Goal: Find specific fact: Find specific page/section

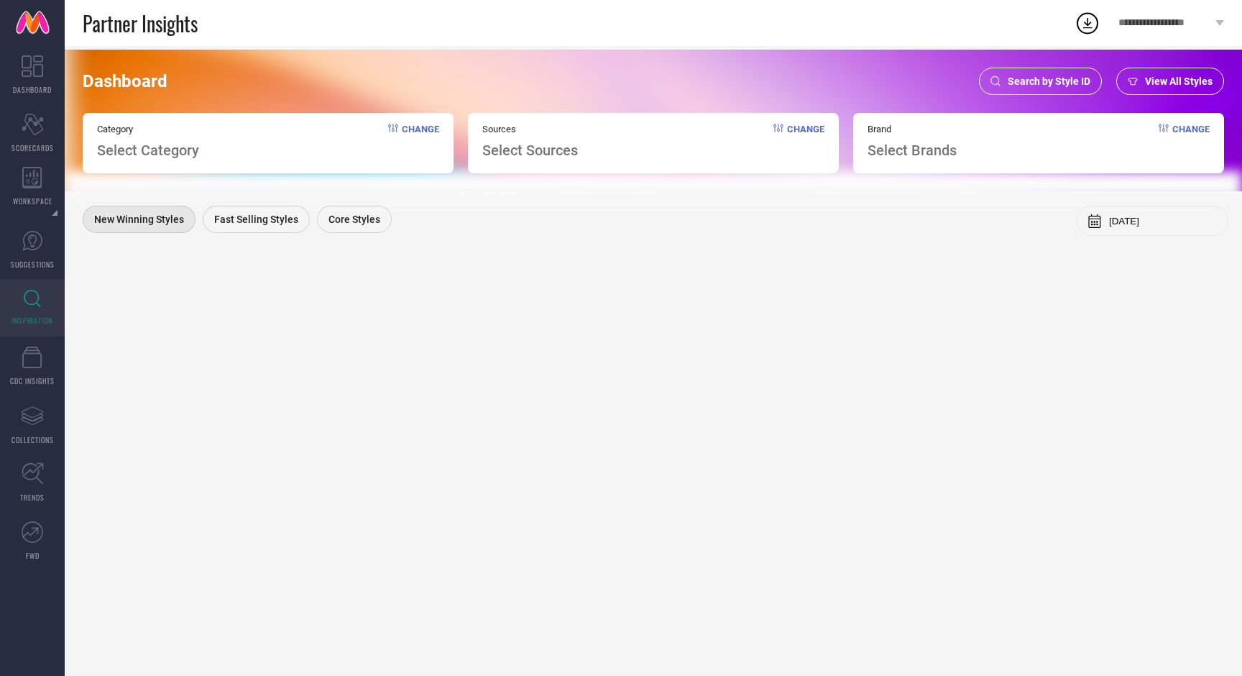
click at [1030, 75] on span "Search by Style ID" at bounding box center [1049, 81] width 83 height 12
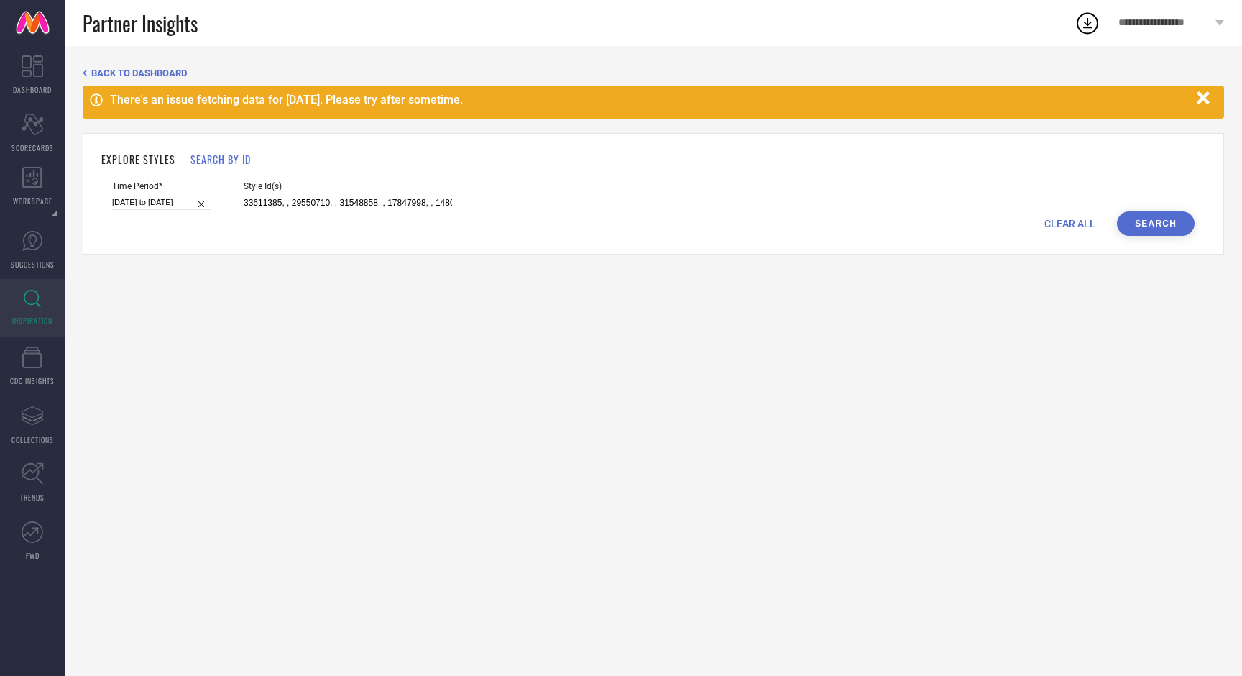
click at [282, 193] on div "Style Id(s) 33611385, , 29550710, , 31548858, , 17847998, , 14803066, , 1757909…" at bounding box center [348, 196] width 208 height 30
click at [282, 201] on input "33611385, , 29550710, , 31548858, , 17847998, , 14803066, , 17579096, , 3224937…" at bounding box center [348, 203] width 208 height 17
paste input "30766363, 30802228, 10444682, 31640106, 10444702, 32197993, 36102875, 13467190,…"
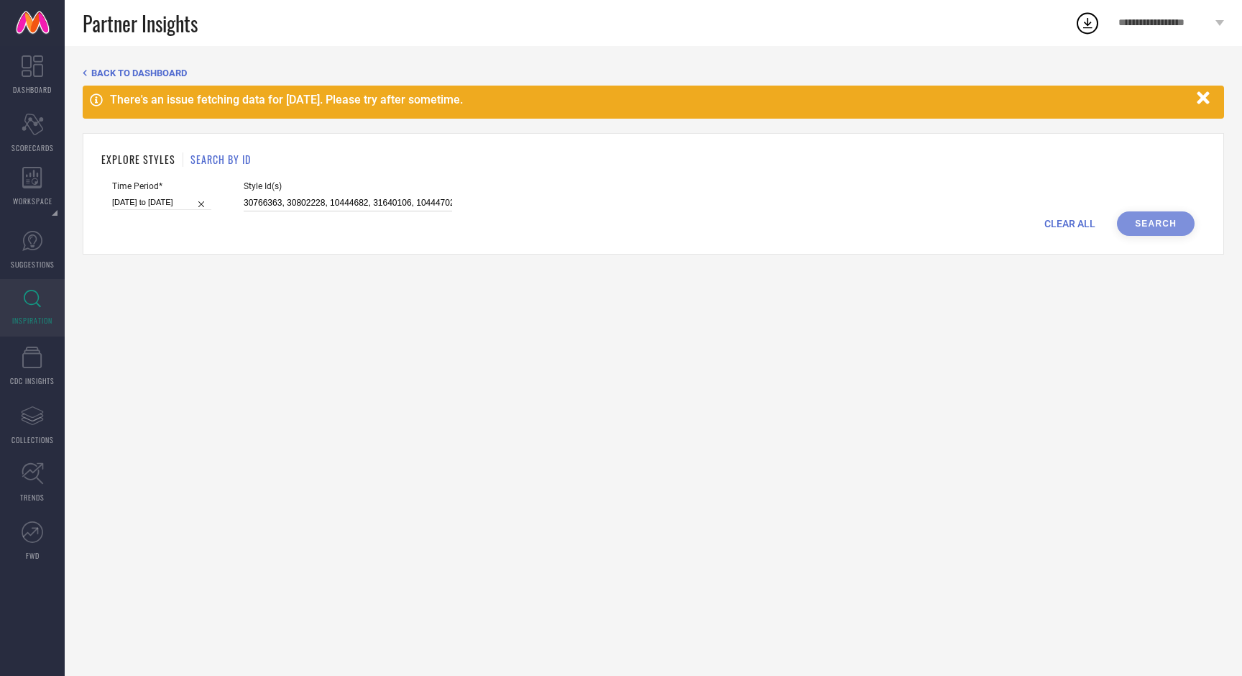
scroll to position [0, 1072]
type input "30766363, 30802228, 10444682, 31640106, 10444702, 32197993, 36102875, 13467190,…"
click at [1146, 224] on button "Search" at bounding box center [1156, 223] width 78 height 24
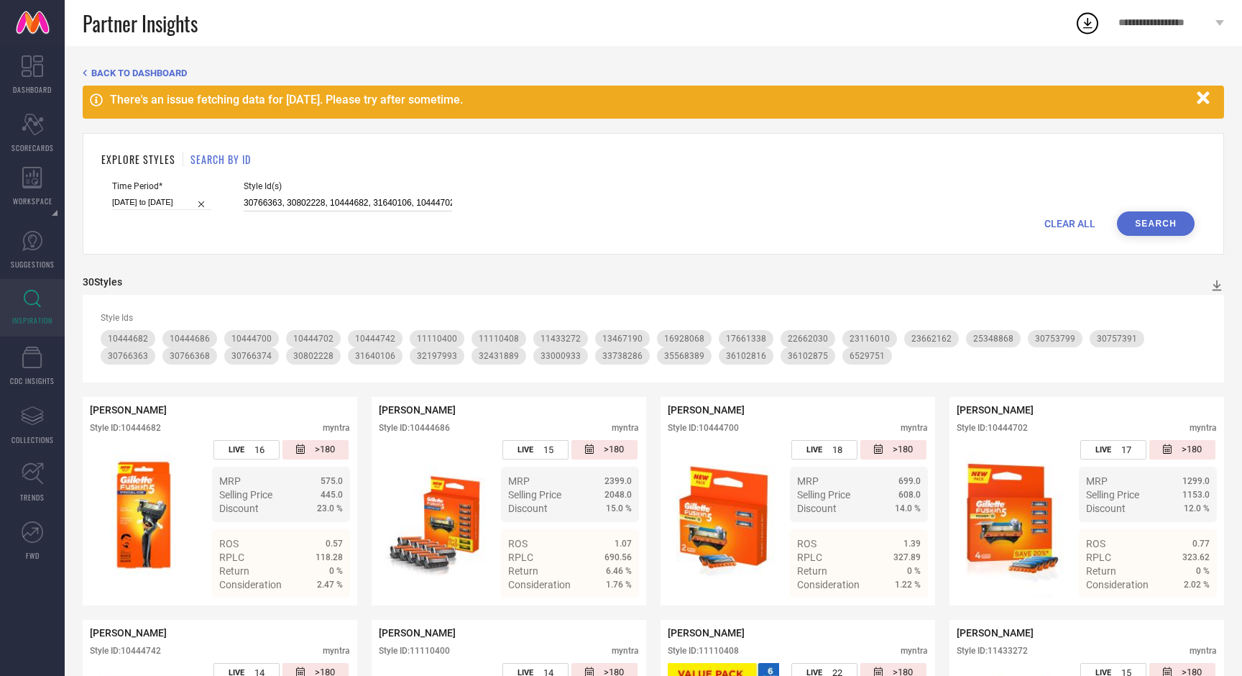
click at [370, 202] on input "30766363, 30802228, 10444682, 31640106, 10444702, 32197993, 36102875, 13467190,…" at bounding box center [348, 203] width 208 height 17
paste input "35325132, 30763614, 36102824, 35325130, 18487250, 36167079, 36102813, 14550896,…"
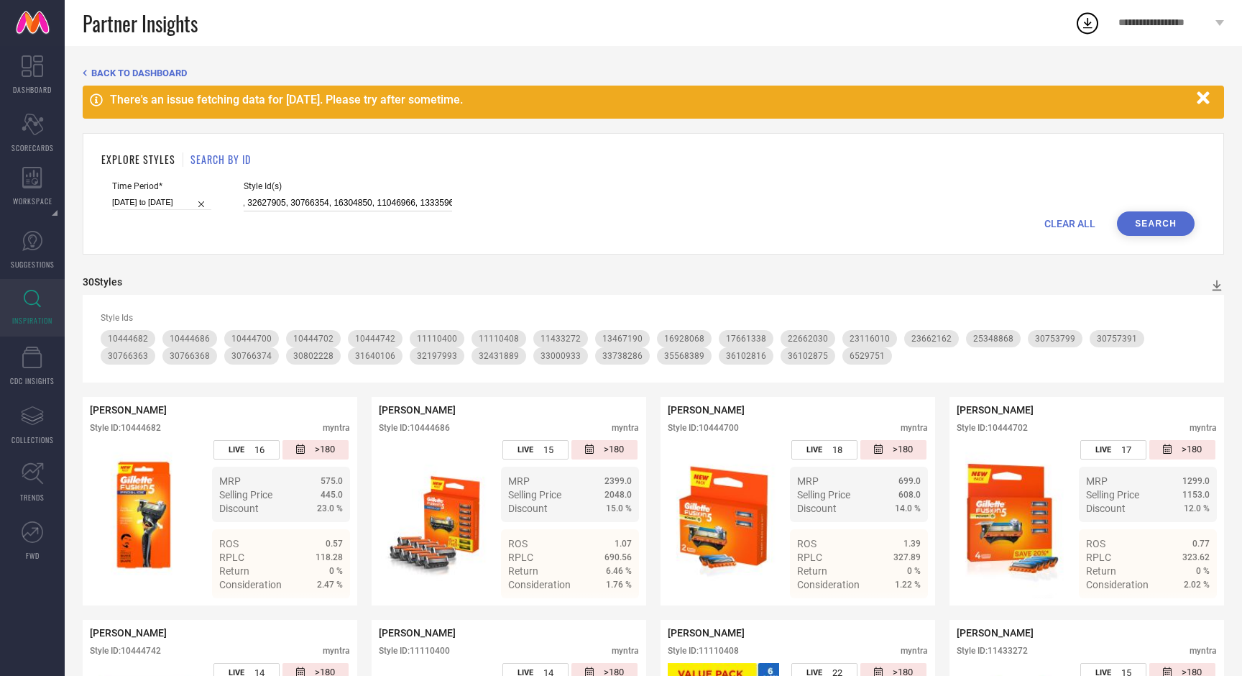
type input "35325132, 30763614, 36102824, 35325130, 18487250, 36167079, 36102813, 14550896,…"
click at [1172, 220] on button "Search" at bounding box center [1156, 223] width 78 height 24
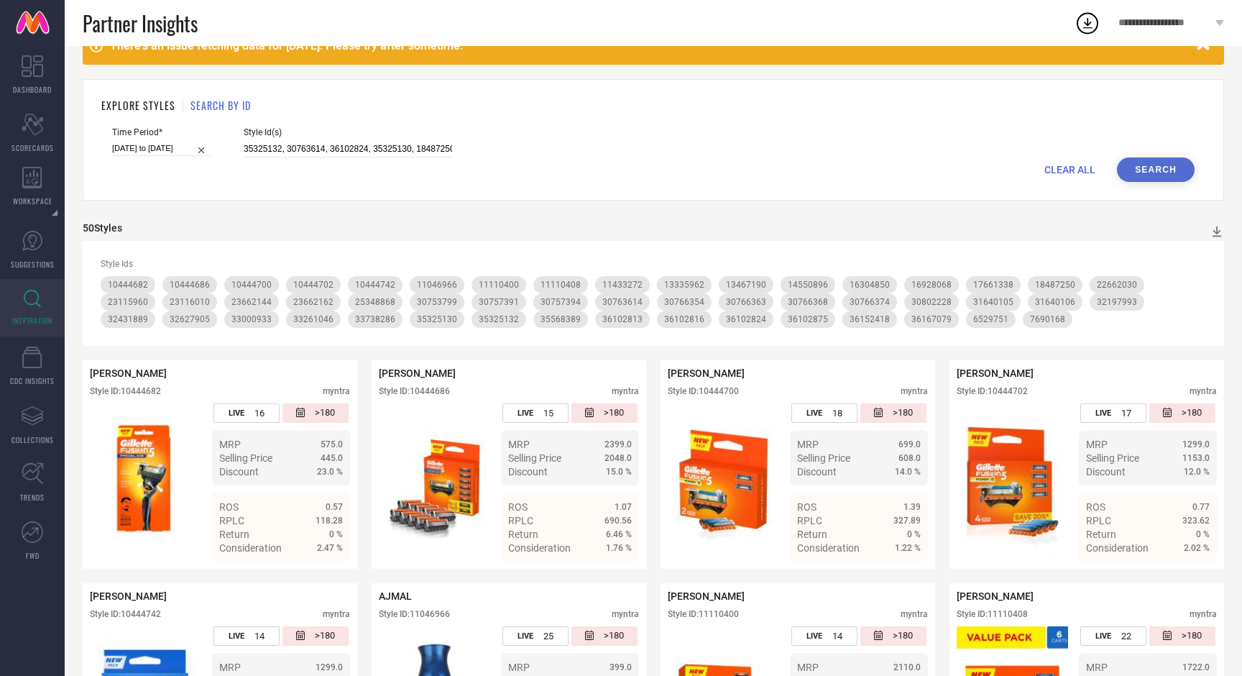
scroll to position [55, 0]
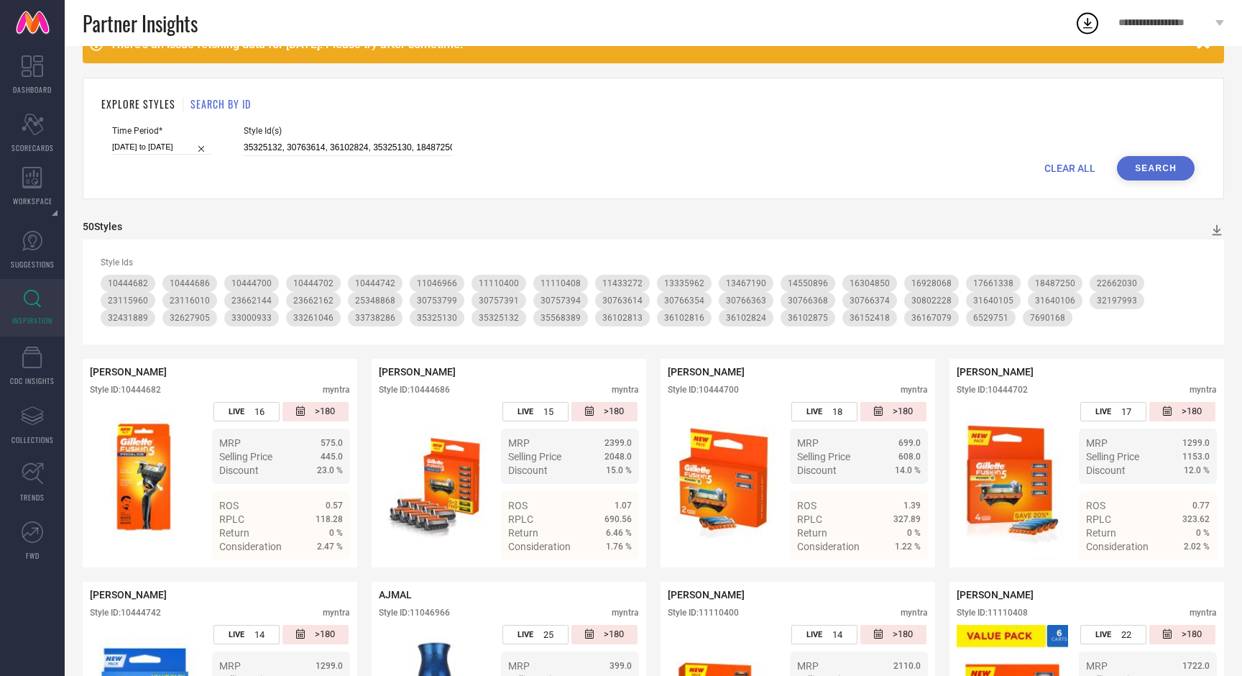
click at [1155, 168] on button "Search" at bounding box center [1156, 168] width 78 height 24
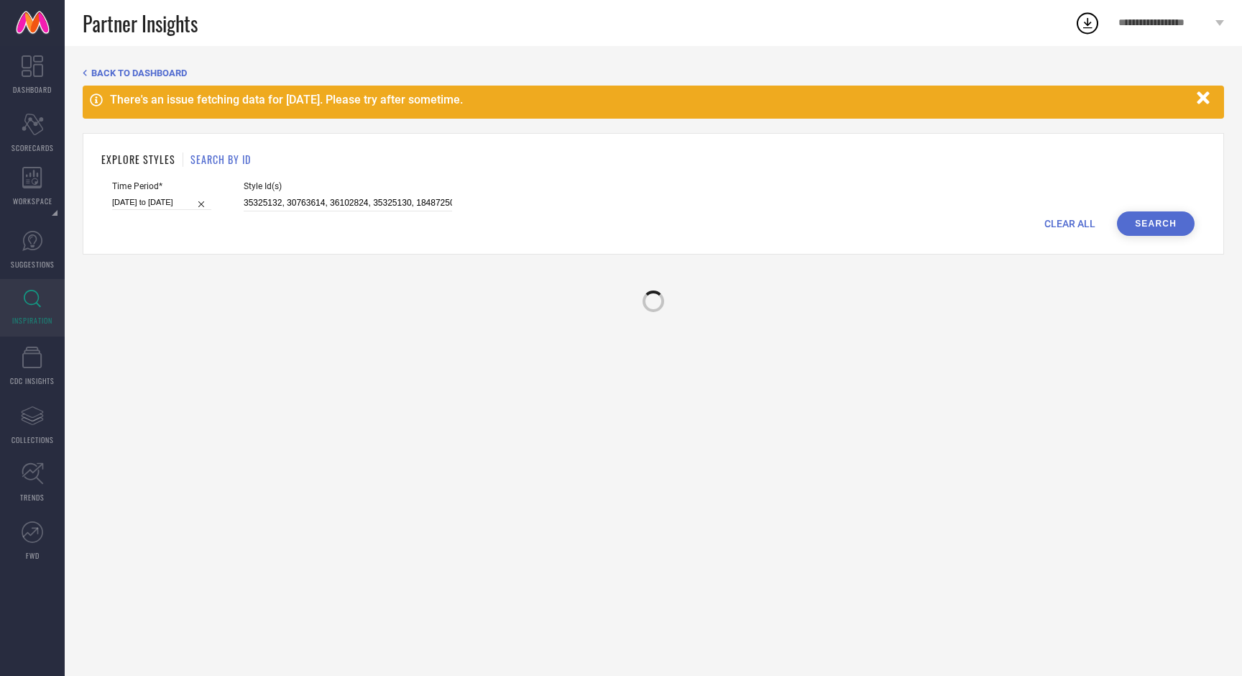
scroll to position [0, 0]
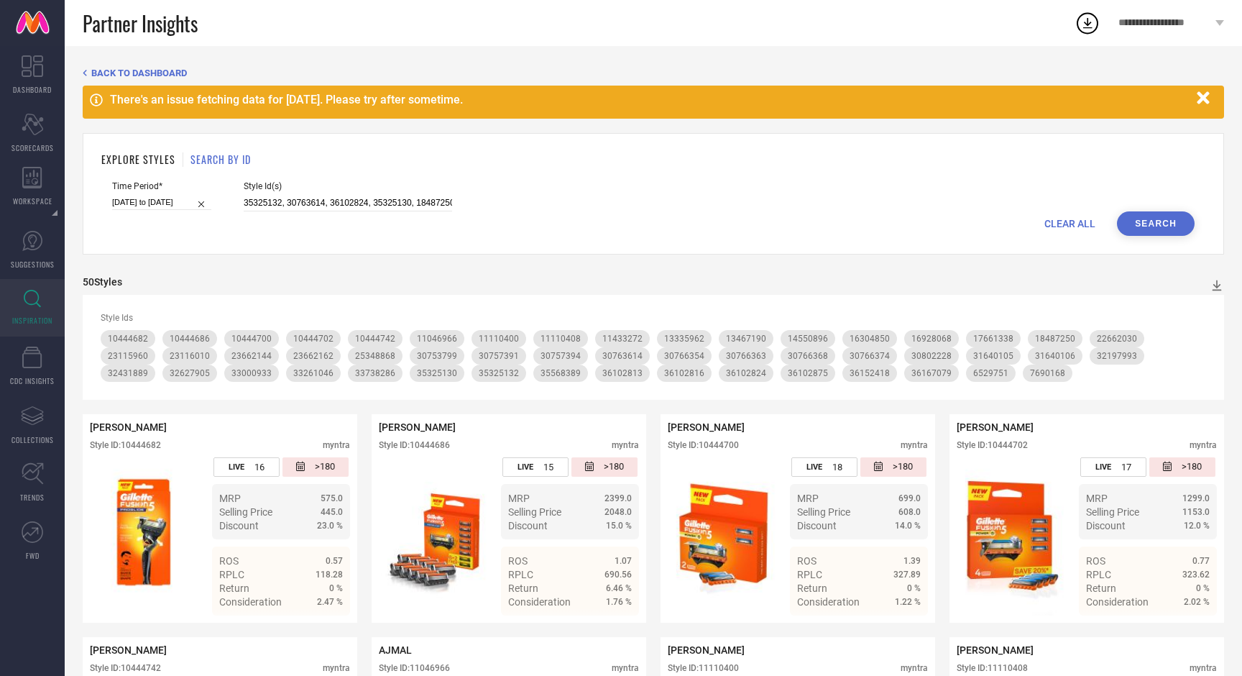
click at [1081, 226] on span "CLEAR ALL" at bounding box center [1070, 224] width 51 height 12
click at [380, 204] on input at bounding box center [348, 203] width 208 height 17
paste input "35325132, 30763614, 36102824, 35325130, 18487250, 36167079, 36102813, 14550896,…"
type input "35325132, 30763614, 36102824, 35325130, 18487250, 36167079, 36102813, 14550896,…"
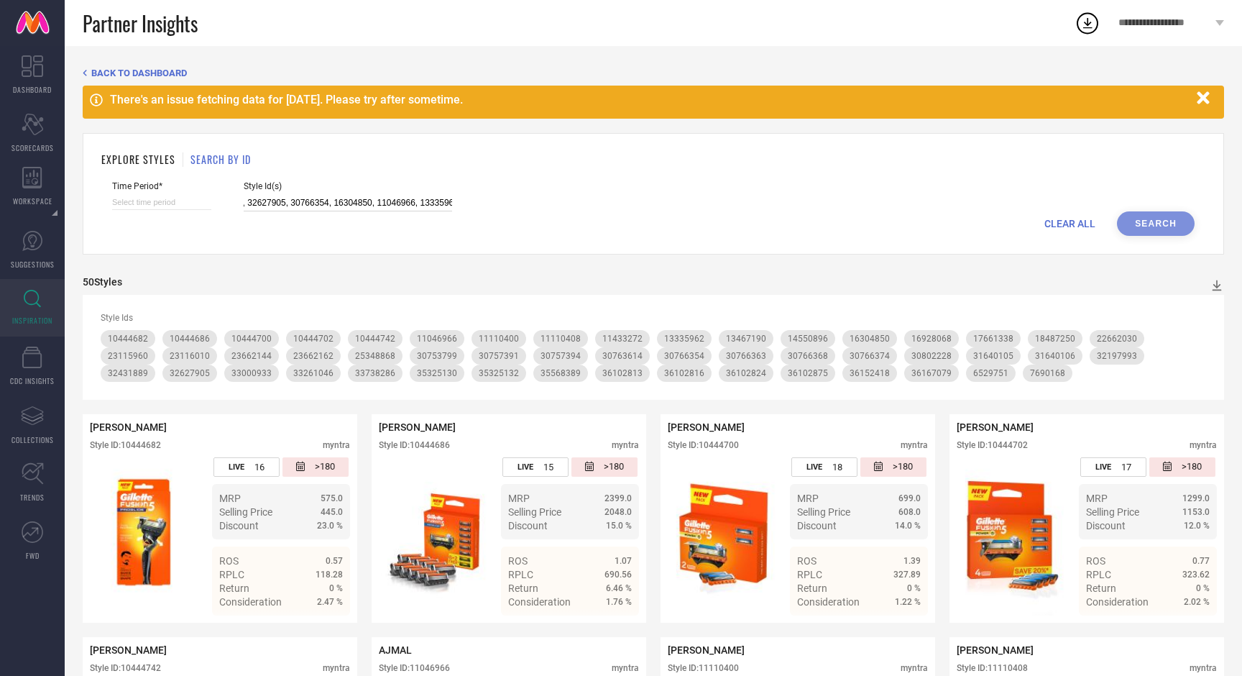
click at [155, 203] on input at bounding box center [161, 202] width 99 height 15
select select "7"
select select "2025"
select select "8"
select select "2025"
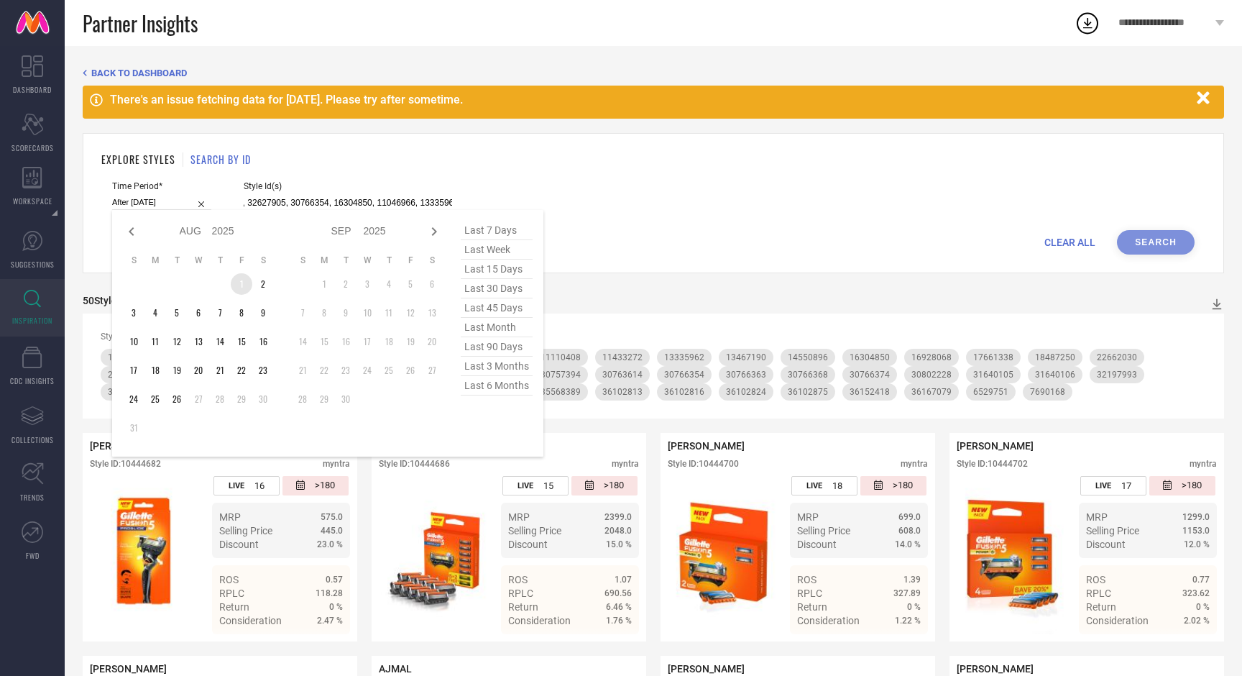
click at [241, 287] on td "1" at bounding box center [242, 284] width 22 height 22
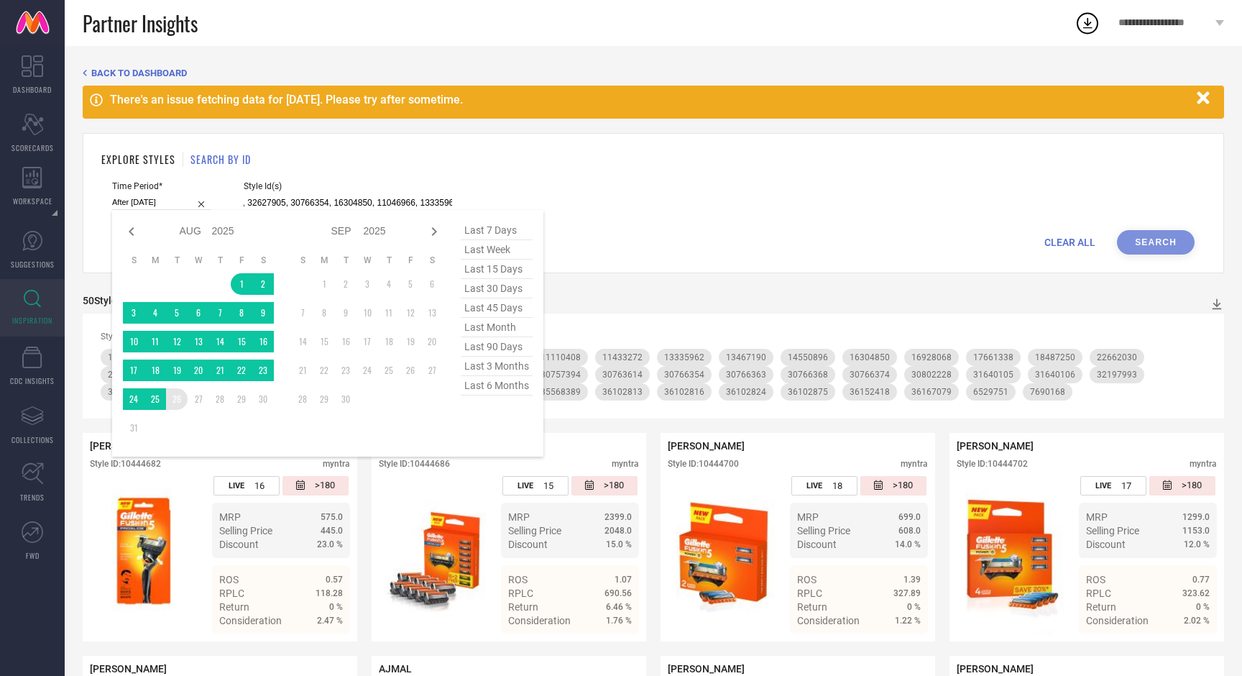
type input "[DATE] to [DATE]"
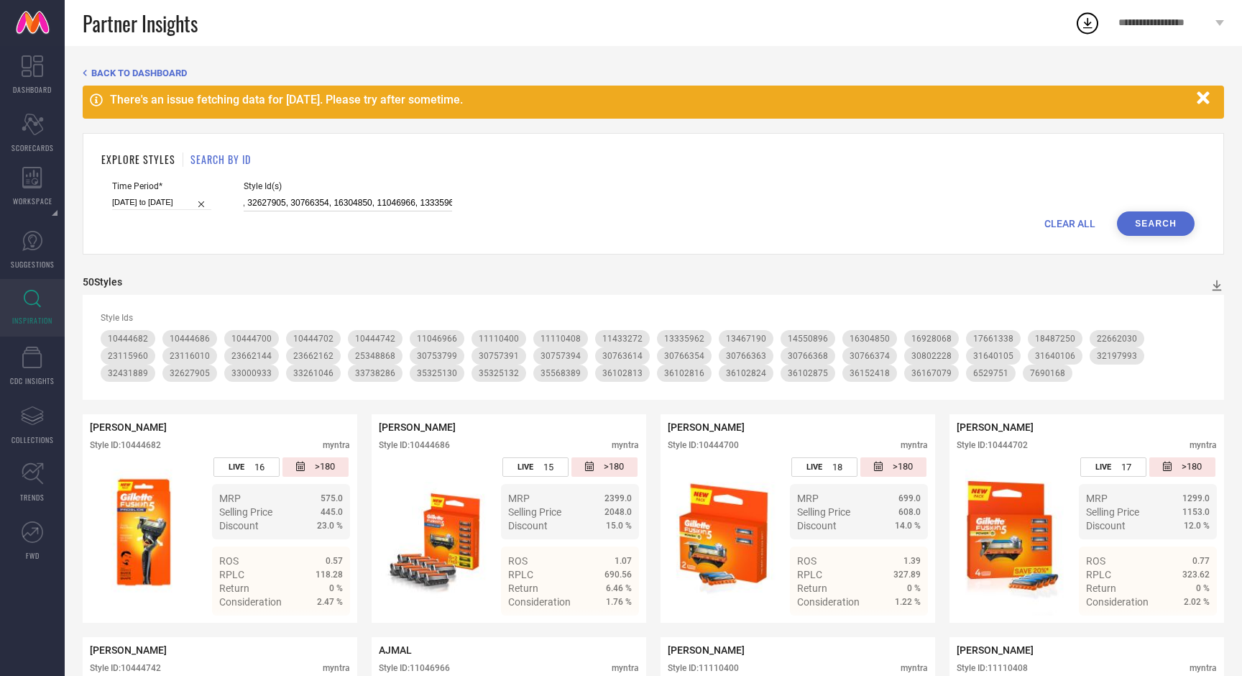
type input "35325132, 30763614, 36102824, 35325130, 18487250, 36167079, 36102813, 14550896,…"
click at [1170, 216] on button "Search" at bounding box center [1156, 223] width 78 height 24
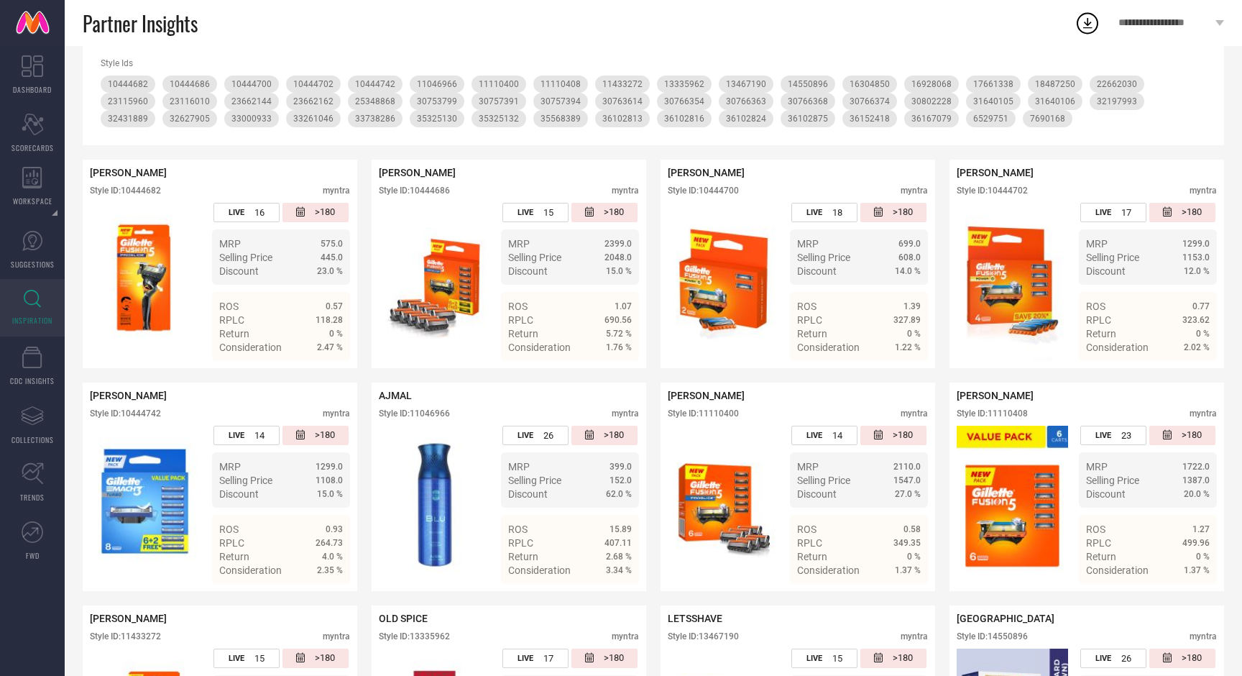
scroll to position [83, 0]
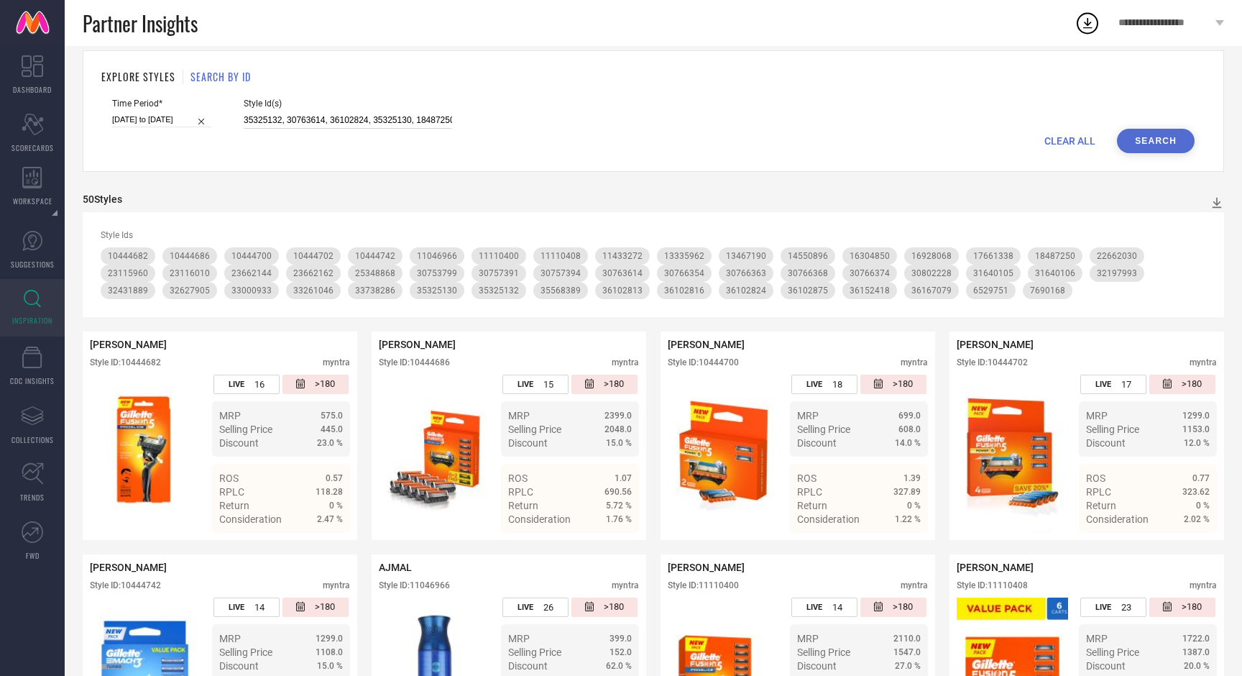
click at [368, 118] on input "35325132, 30763614, 36102824, 35325130, 18487250, 36167079, 36102813, 14550896,…" at bounding box center [348, 120] width 208 height 17
paste input "846795,2111584,6529751,8667335,10244855,10444682,10444702,11110390,11110400,112…"
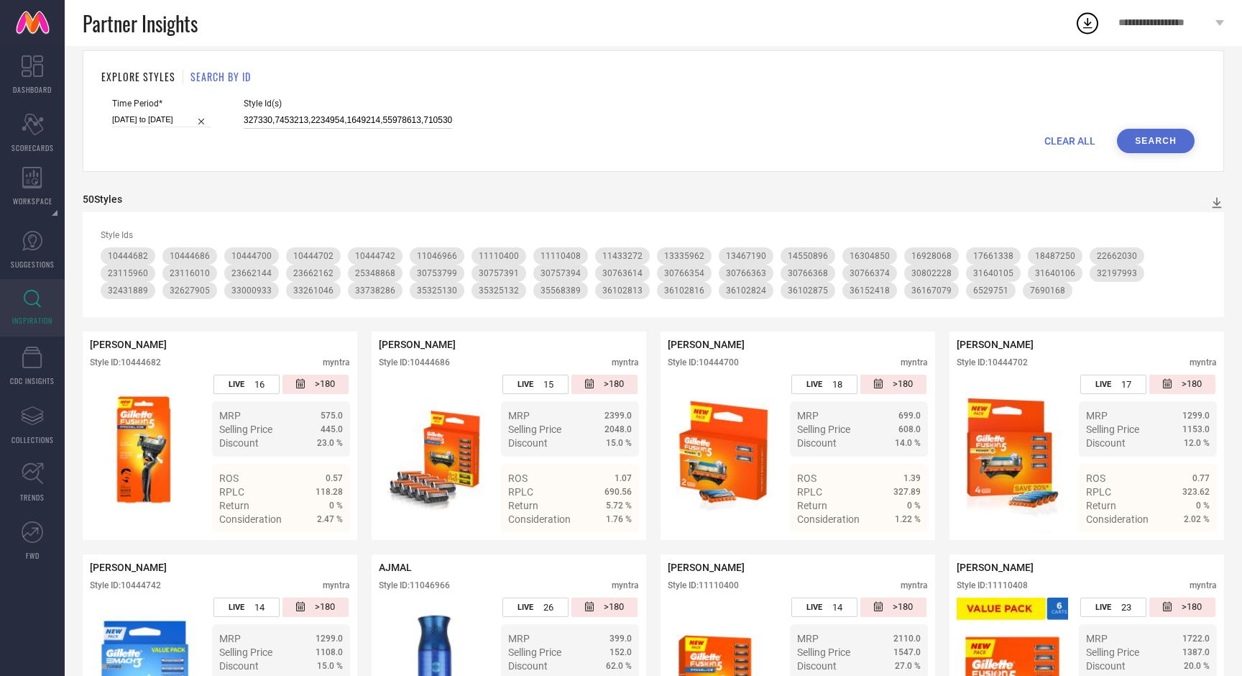
type input "846795,2111584,6529751,8667335,10244855,10444682,10444702,11110390,11110400,112…"
click at [1145, 136] on button "Search" at bounding box center [1156, 141] width 78 height 24
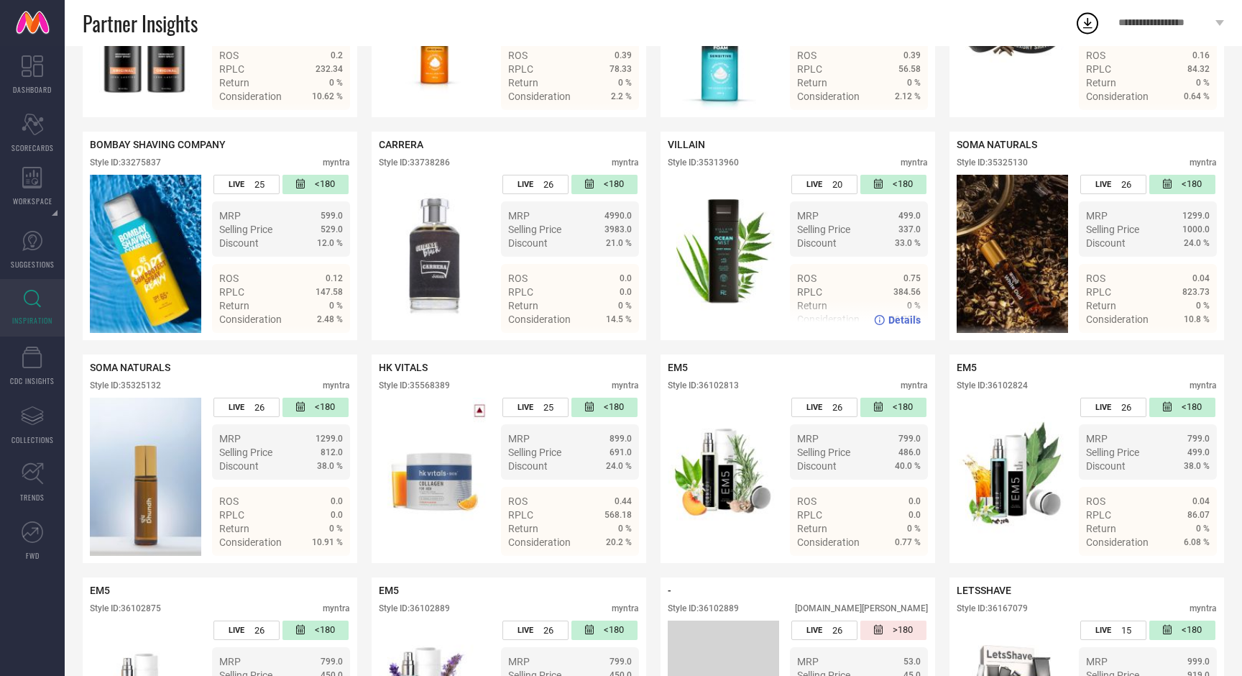
scroll to position [2647, 0]
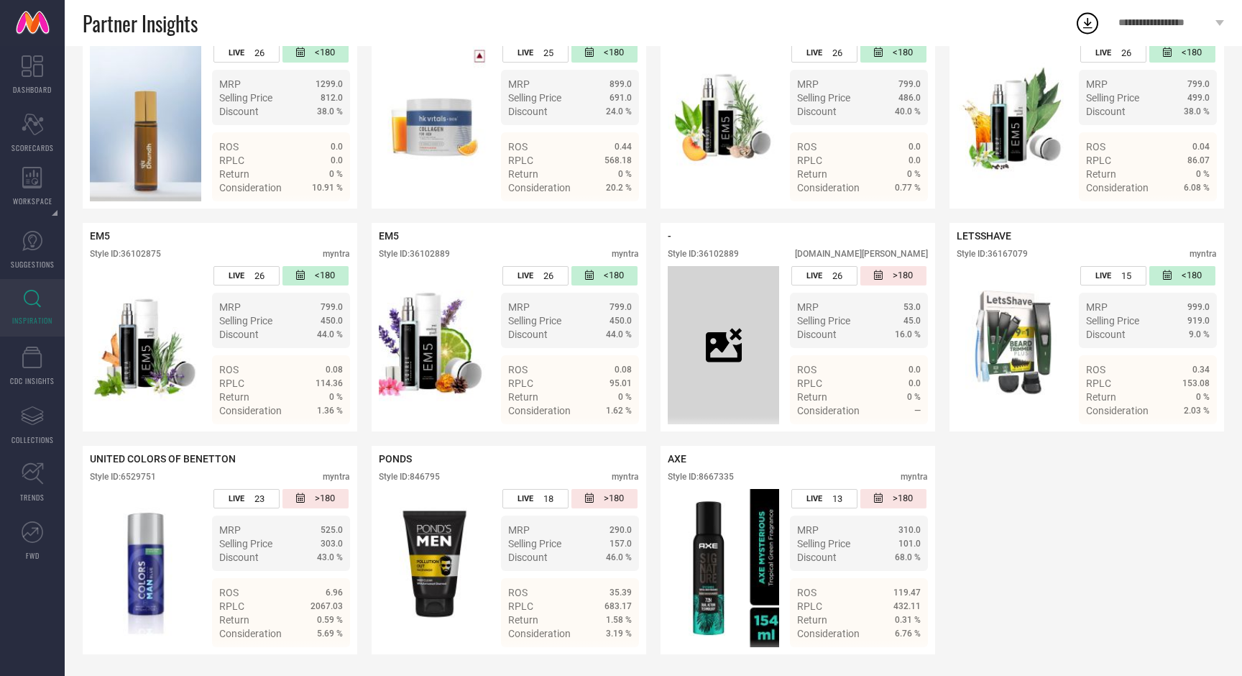
click at [682, 455] on span "AXE" at bounding box center [677, 459] width 19 height 12
copy span "AXE"
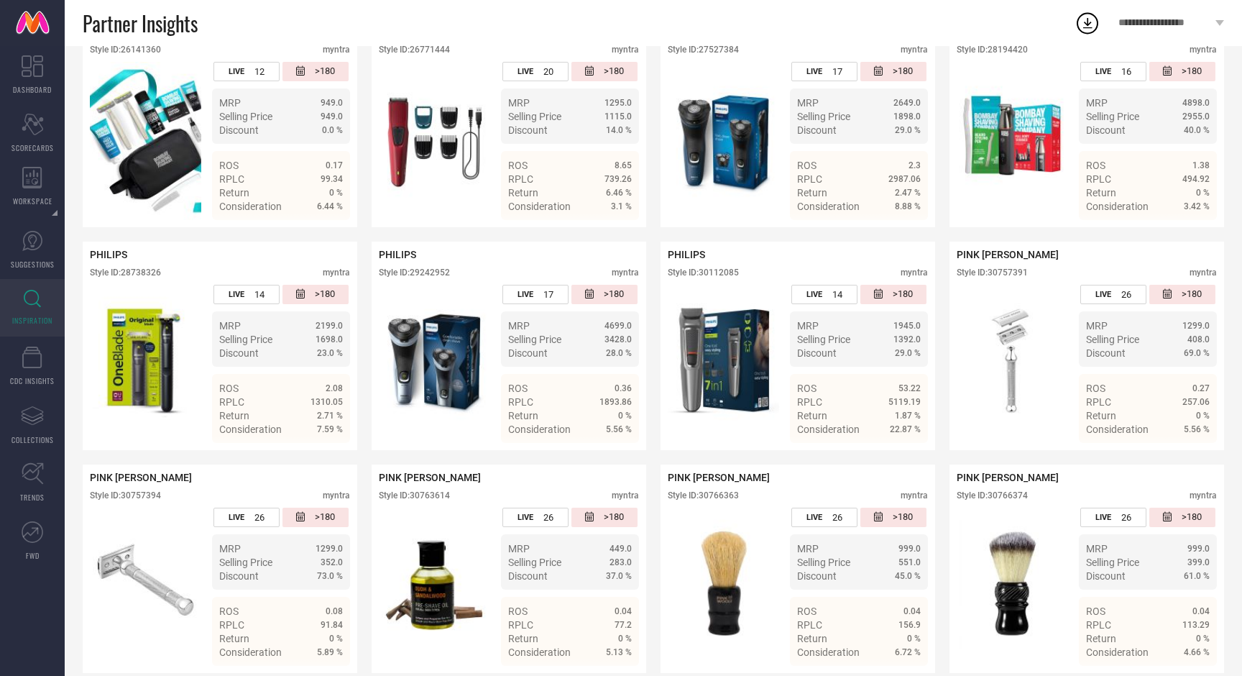
scroll to position [1495, 0]
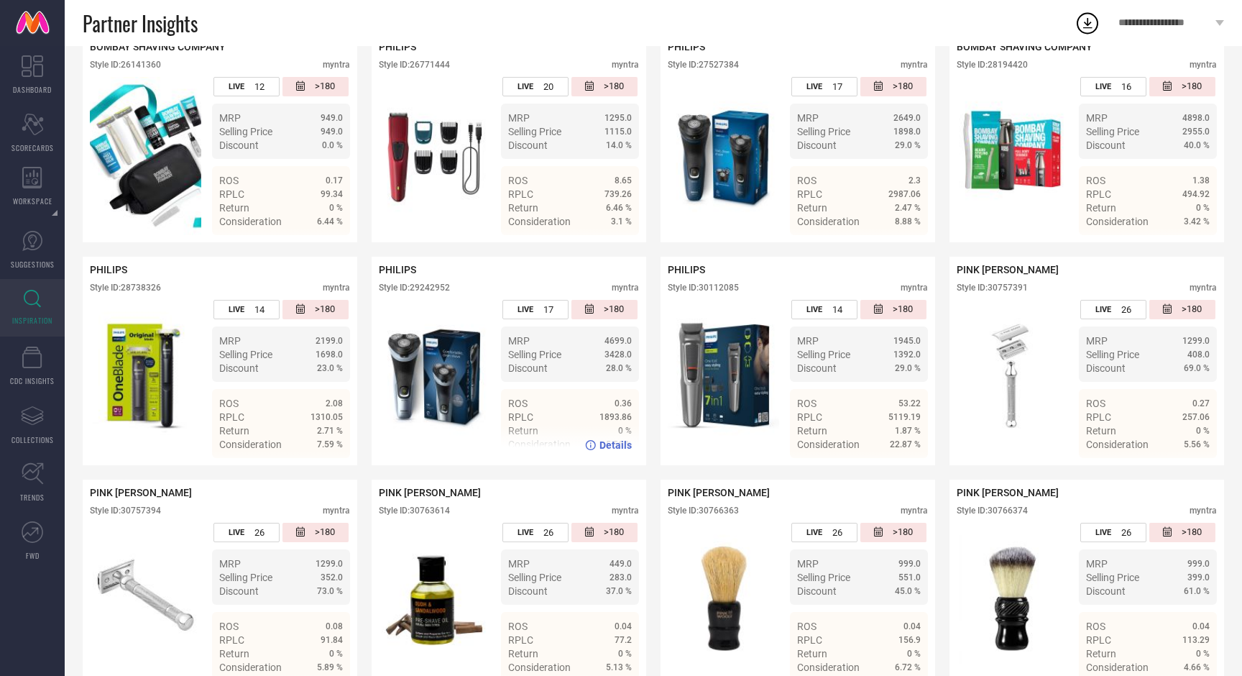
click at [400, 270] on span "PHILIPS" at bounding box center [397, 270] width 37 height 12
copy span "PHILIPS"
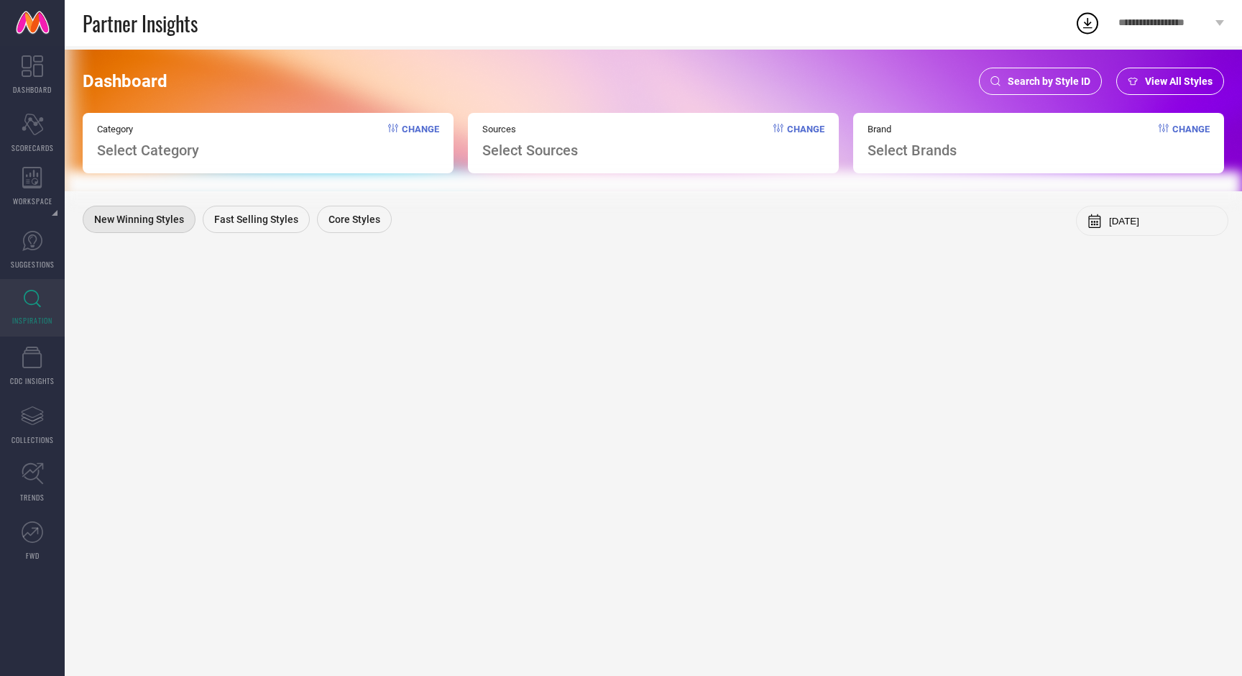
click at [1064, 90] on div "Search by Style ID" at bounding box center [1040, 81] width 123 height 27
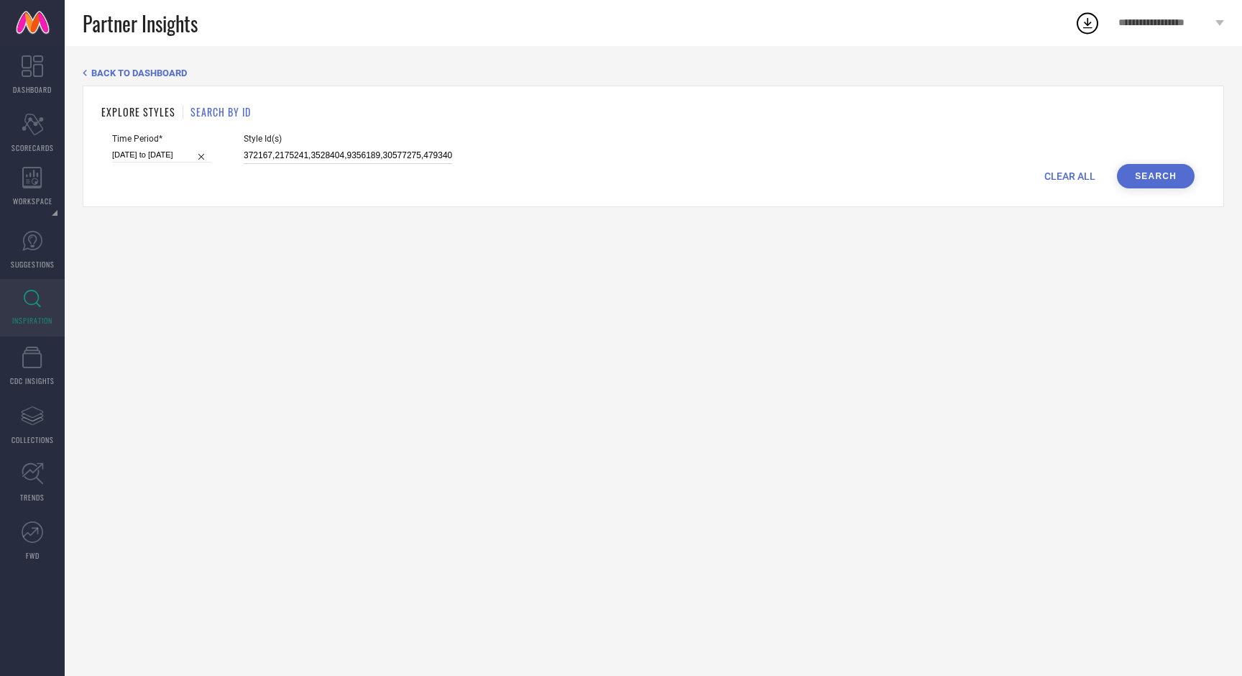
click at [368, 151] on div "EXPLORE STYLES SEARCH BY ID Time Period* 01-08-2025 to 26-08-2025 Style Id(s) C…" at bounding box center [654, 146] width 1142 height 121
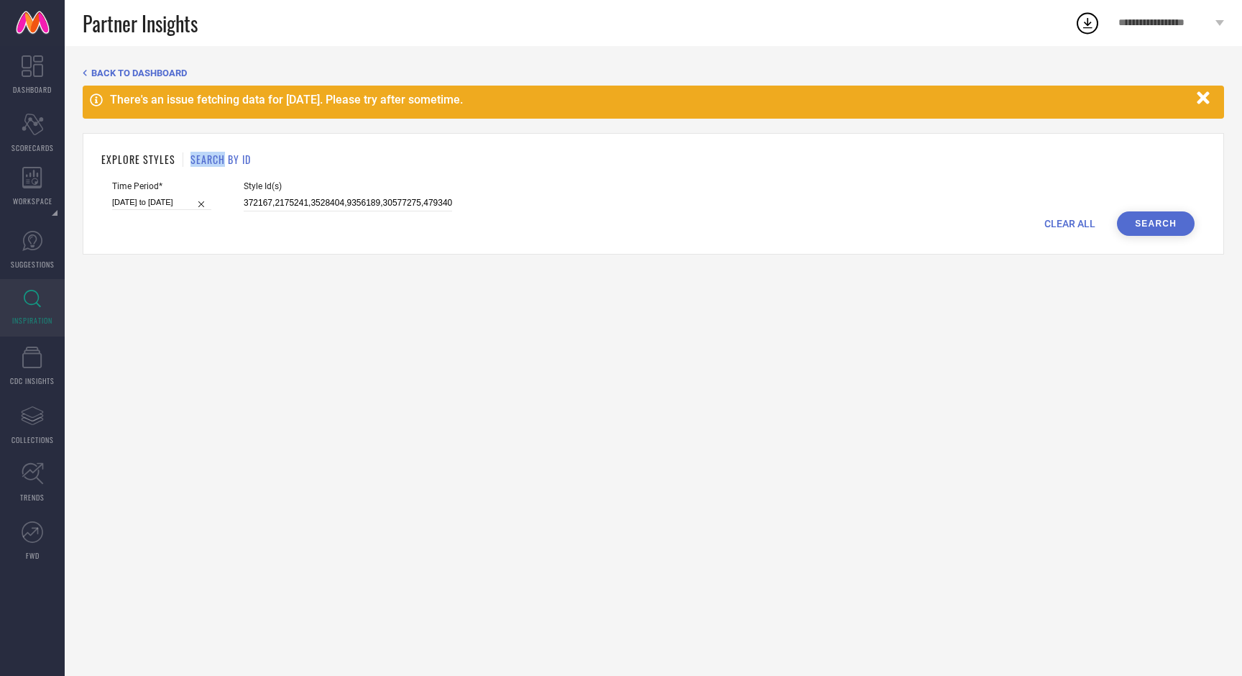
click at [368, 151] on div "EXPLORE STYLES SEARCH BY ID Time Period* 01-08-2025 to 26-08-2025 Style Id(s) C…" at bounding box center [654, 193] width 1142 height 121
click at [341, 196] on input at bounding box center [348, 203] width 208 height 17
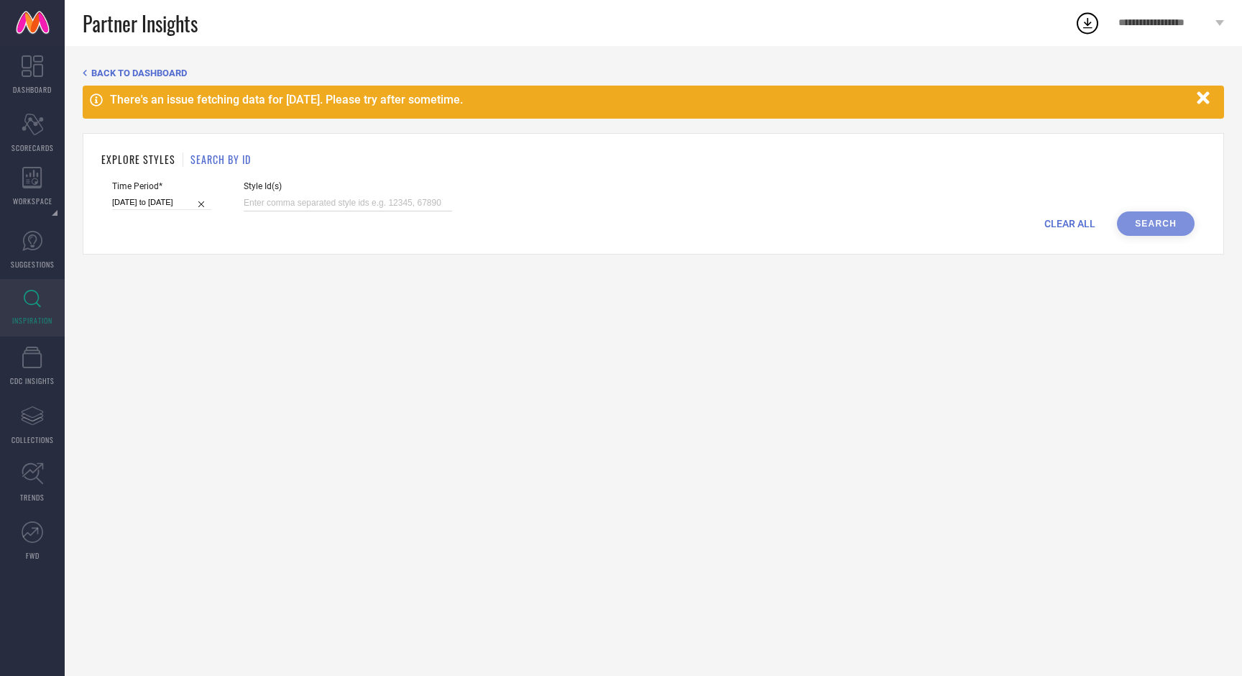
paste input "6529751,7690168,10444682,10444686,10444700,10444702,10444742,11046966,11110400,…"
type input "6529751,7690168,10444682,10444686,10444700,10444702,10444742,11046966,11110400,…"
click at [1158, 224] on button "Search" at bounding box center [1156, 223] width 78 height 24
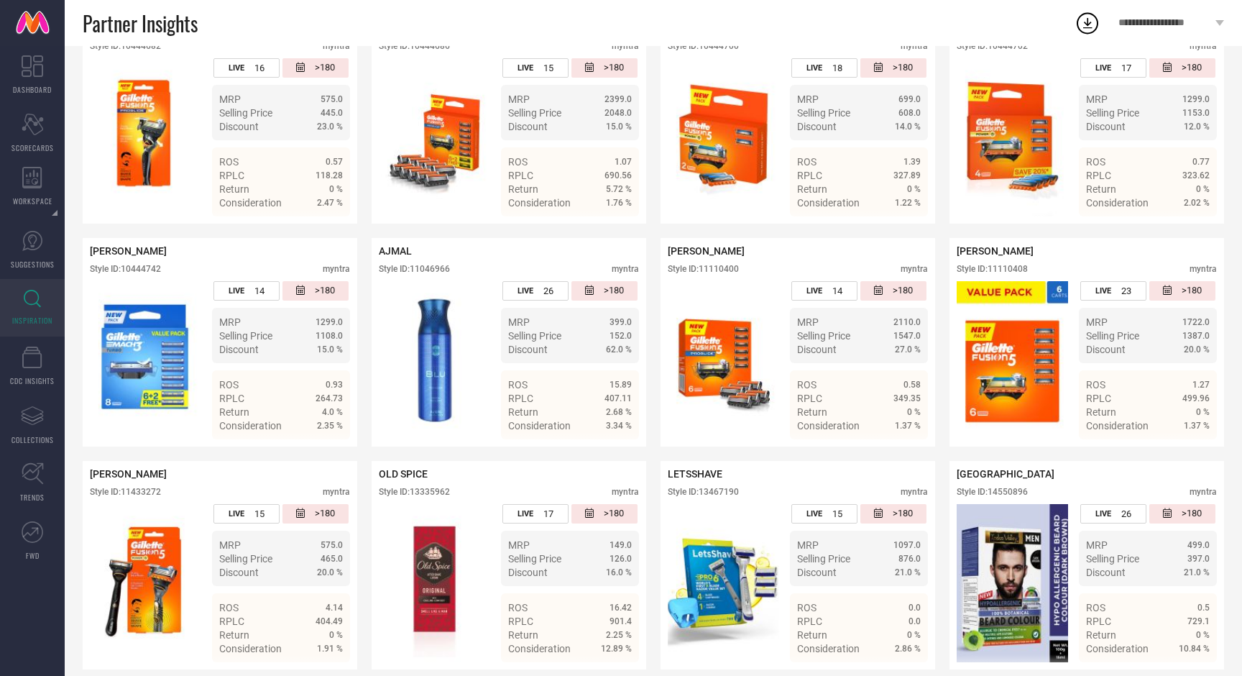
scroll to position [398, 0]
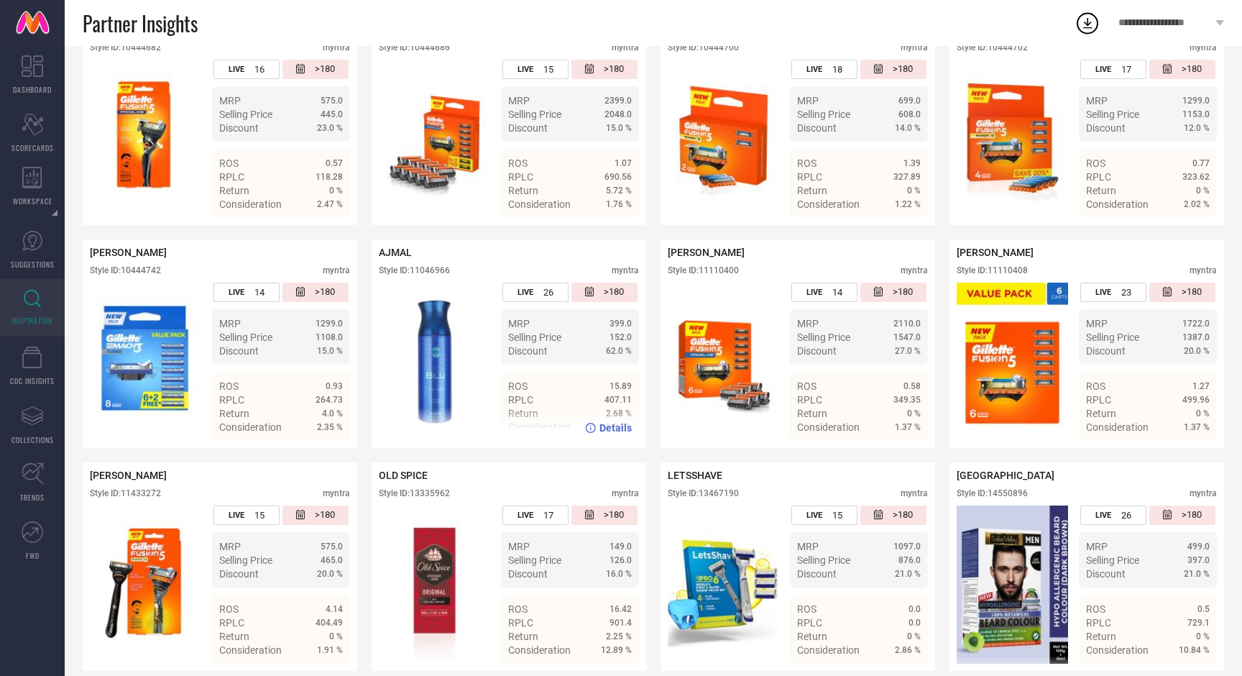
click at [400, 252] on span "AJMAL" at bounding box center [395, 253] width 33 height 12
copy span "AJMAL"
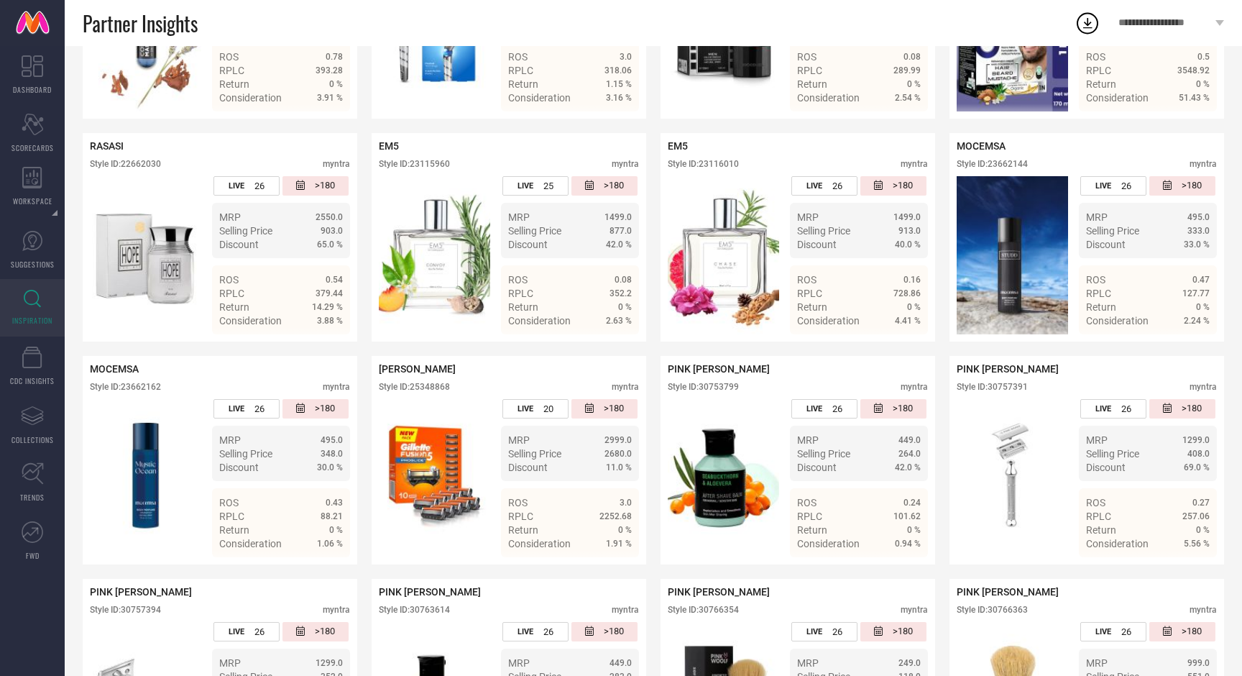
scroll to position [1175, 0]
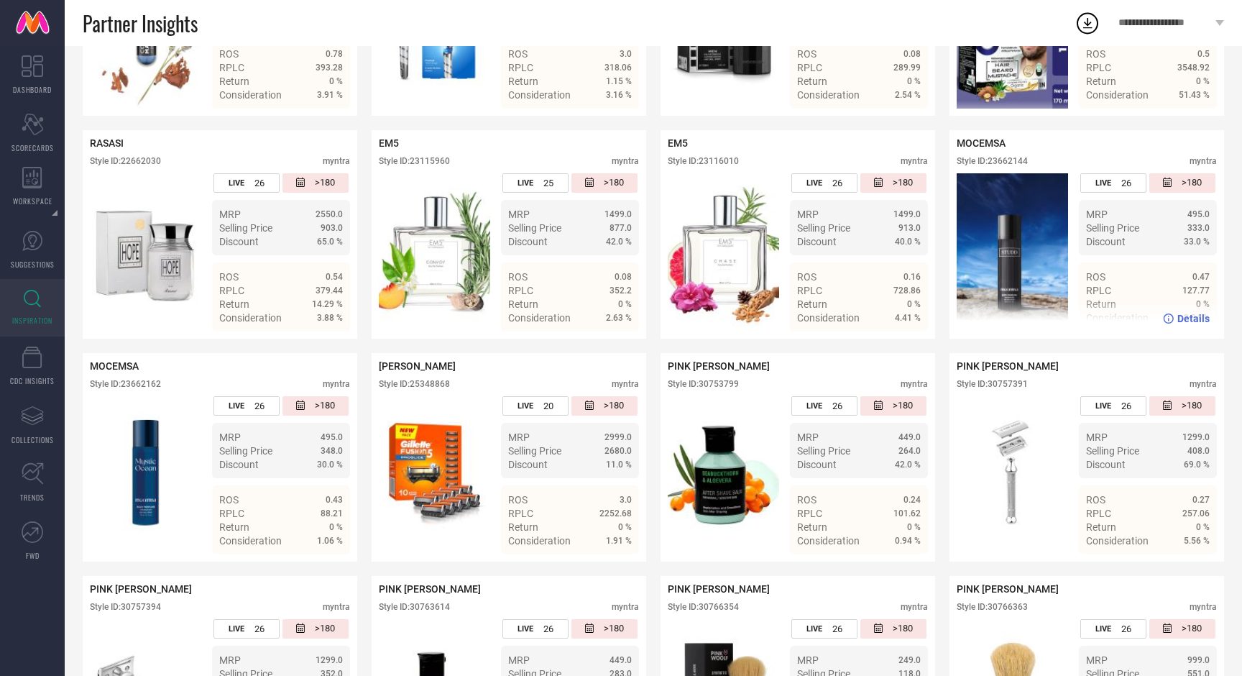
click at [973, 152] on div "MOCEMSA Style ID: 23662144 myntra" at bounding box center [1087, 155] width 260 height 36
click at [976, 147] on span "MOCEMSA" at bounding box center [981, 143] width 49 height 12
copy span "MOCEMSA"
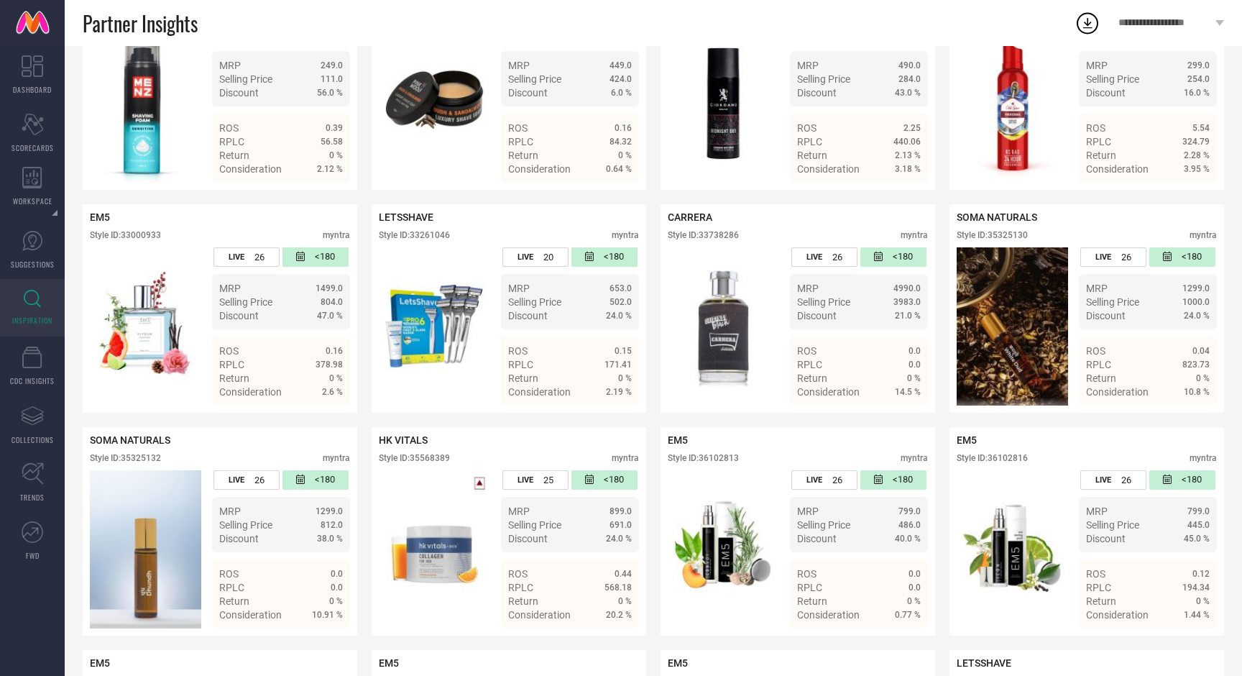
scroll to position [2276, 0]
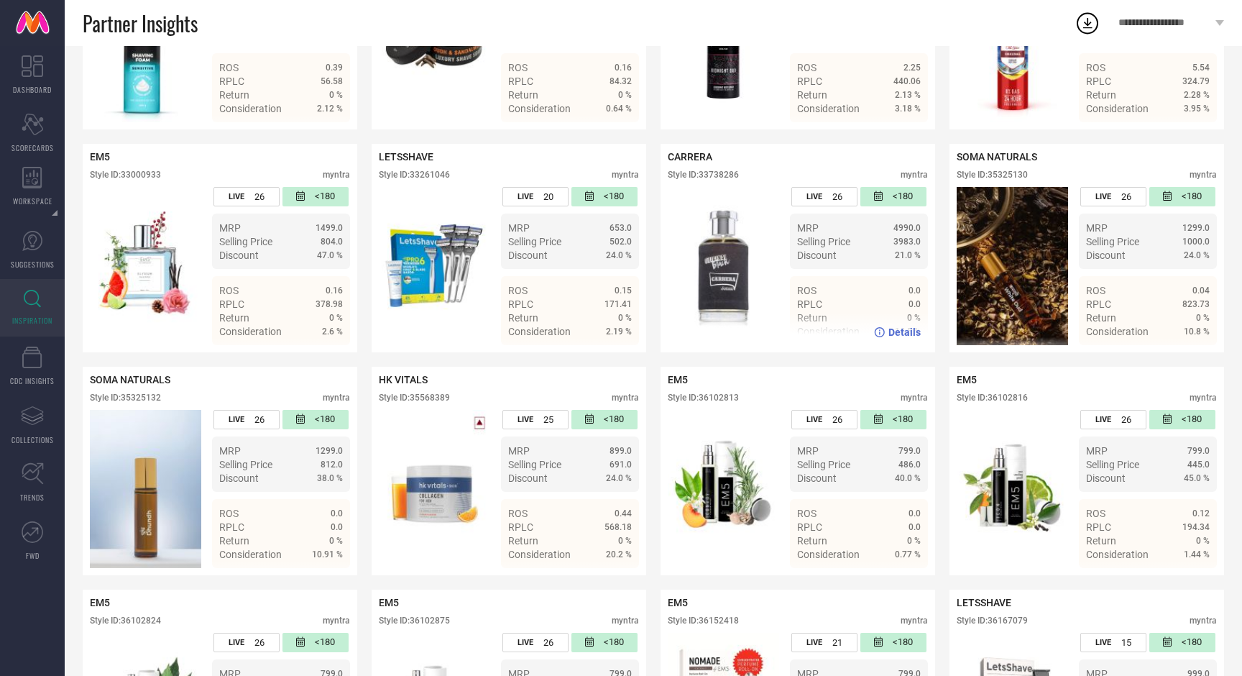
click at [698, 162] on span "CARRERA" at bounding box center [690, 157] width 45 height 12
copy span "CARRERA"
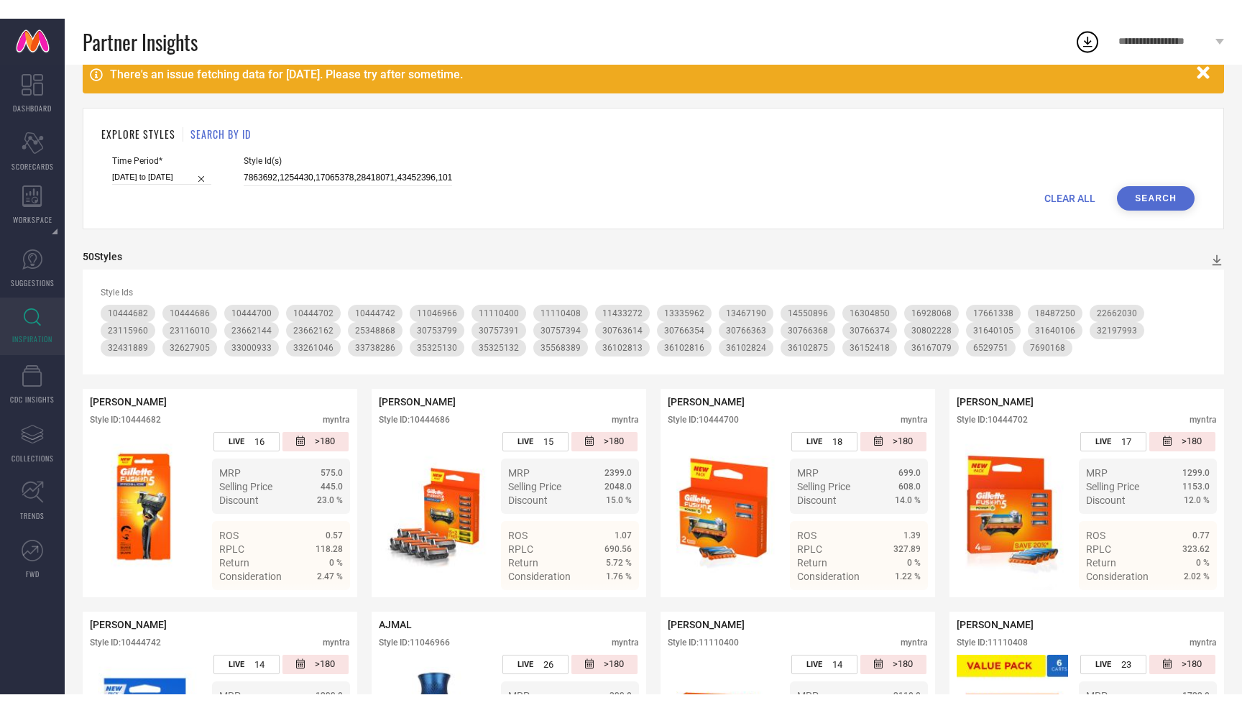
scroll to position [0, 0]
